Goal: Information Seeking & Learning: Learn about a topic

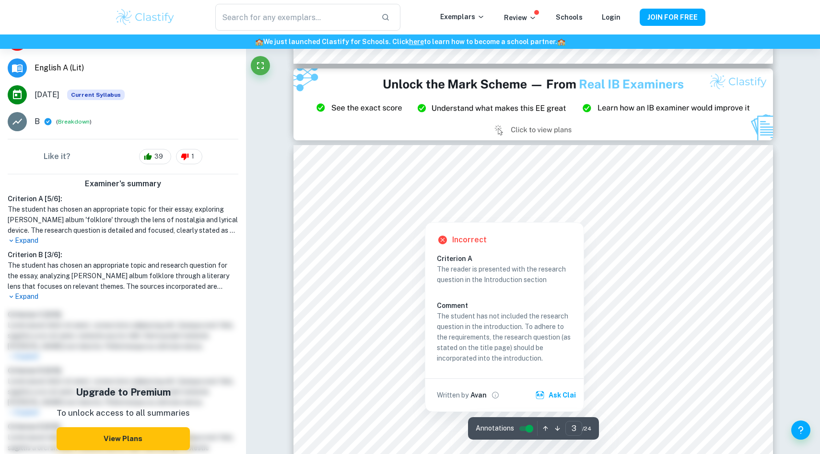
scroll to position [1438, 0]
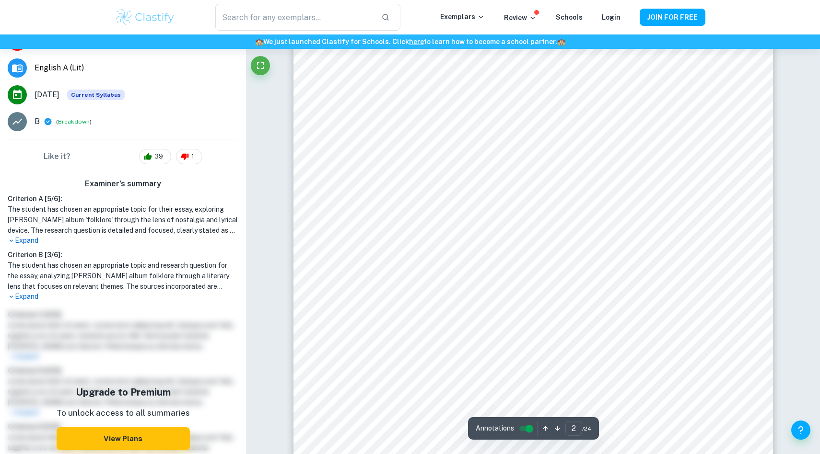
type input "1"
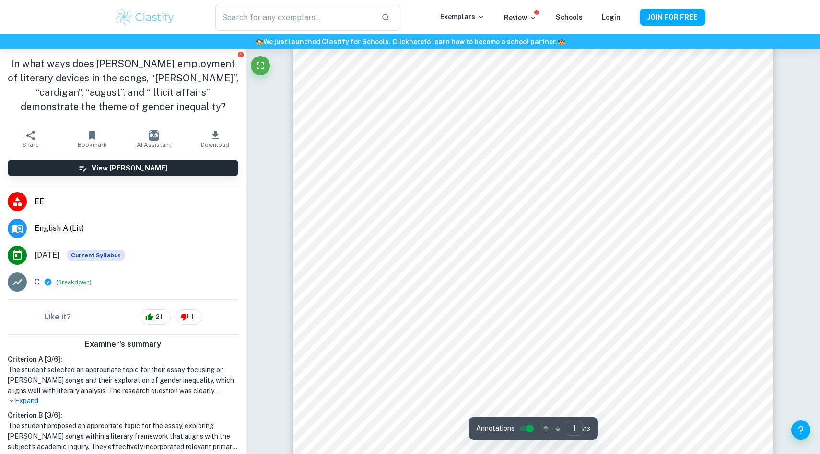
scroll to position [54, 0]
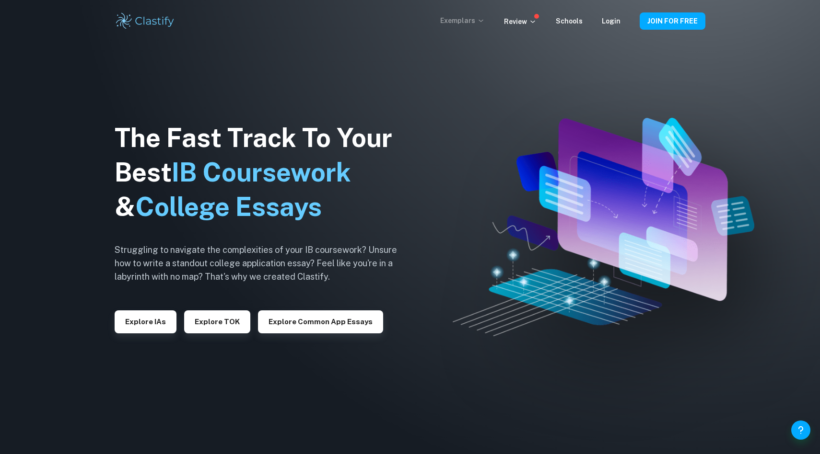
click at [484, 19] on icon at bounding box center [481, 21] width 8 height 8
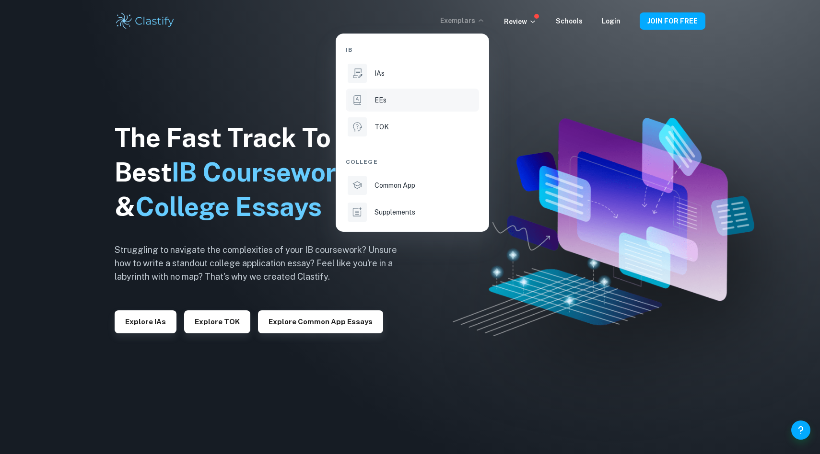
click at [381, 105] on li "EEs" at bounding box center [412, 100] width 133 height 23
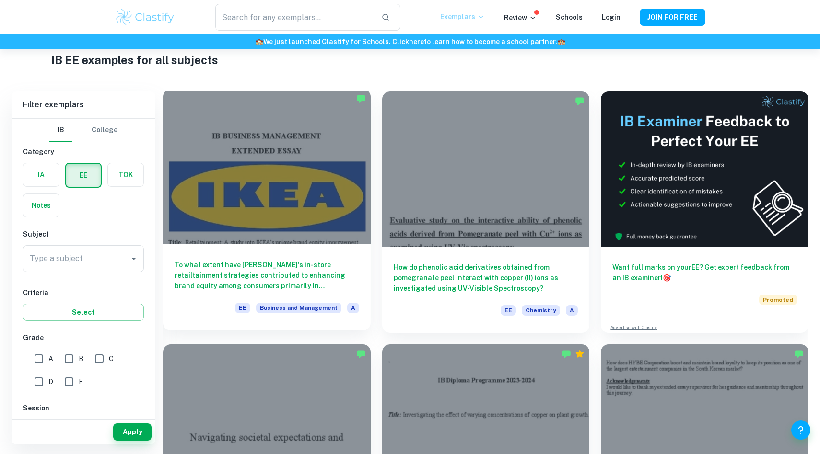
scroll to position [39, 0]
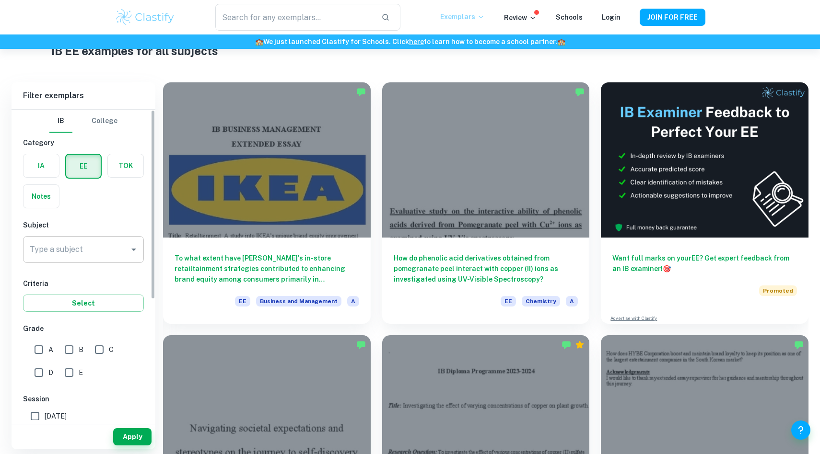
click at [78, 252] on input "Type a subject" at bounding box center [76, 250] width 98 height 18
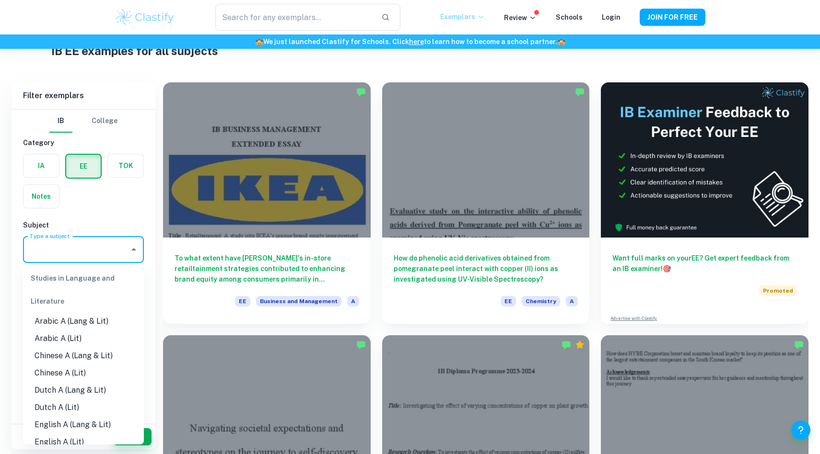
click at [73, 277] on div "Studies in Language and Literature" at bounding box center [83, 290] width 121 height 46
click at [54, 304] on div "Studies in Language and Literature" at bounding box center [83, 290] width 121 height 46
click at [59, 375] on li "English A (Lit)" at bounding box center [83, 370] width 121 height 17
type input "English A (Lit)"
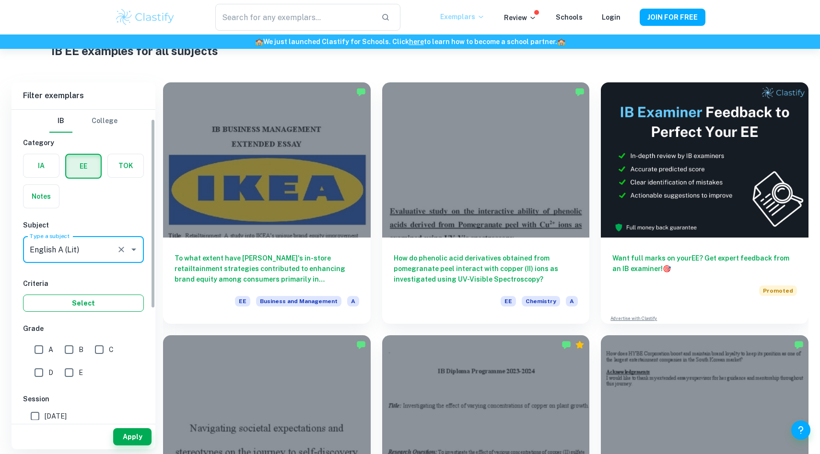
scroll to position [24, 0]
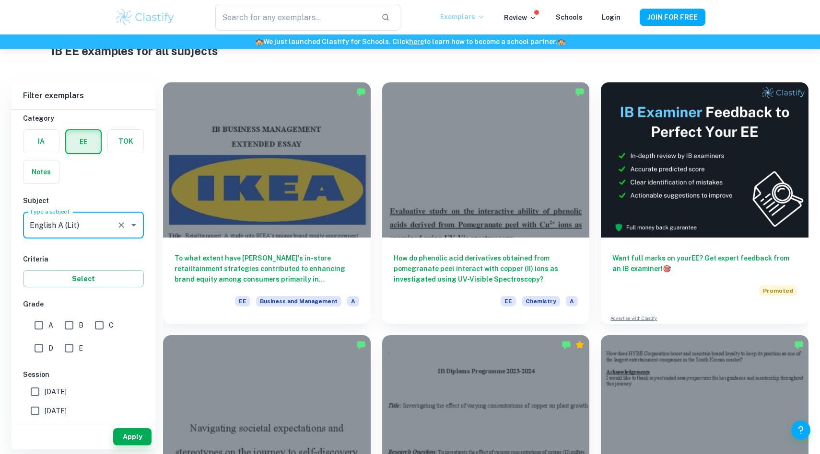
click at [40, 326] on input "A" at bounding box center [38, 325] width 19 height 19
checkbox input "true"
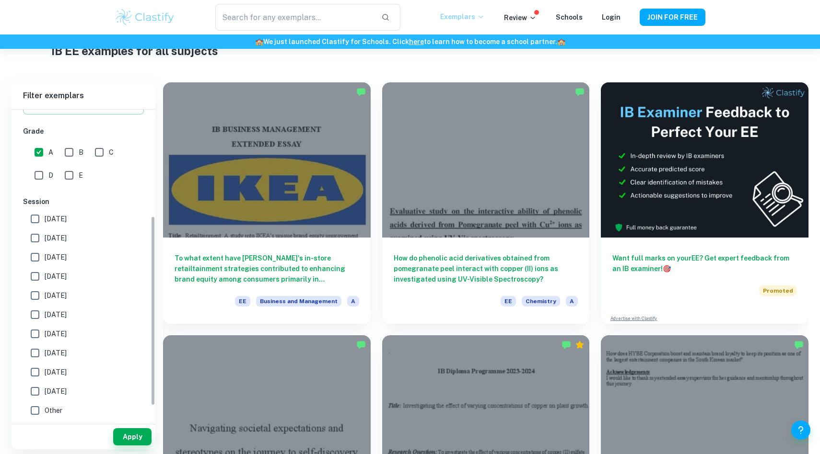
scroll to position [0, 0]
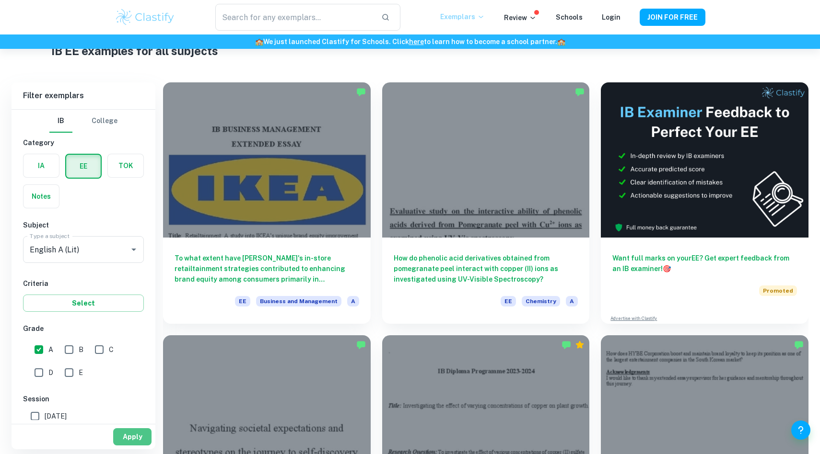
click at [127, 438] on button "Apply" at bounding box center [132, 437] width 38 height 17
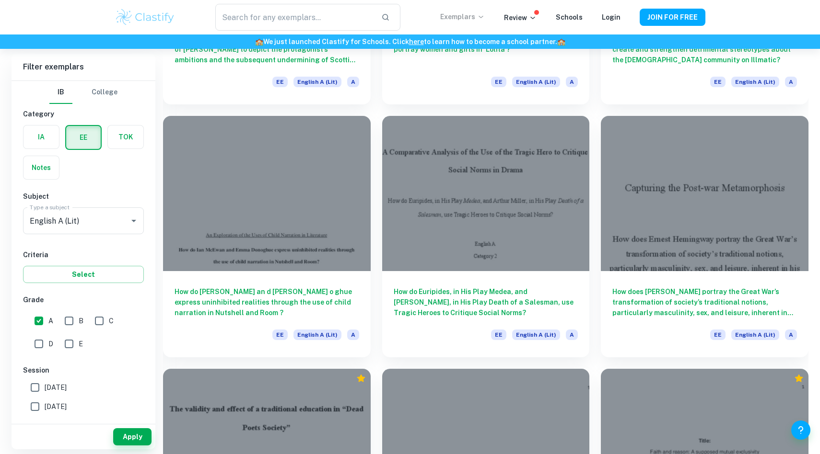
scroll to position [1024, 0]
